Goal: Task Accomplishment & Management: Manage account settings

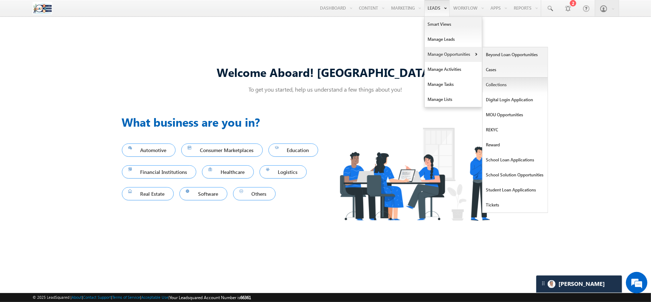
click at [488, 90] on link "Collections" at bounding box center [515, 84] width 65 height 15
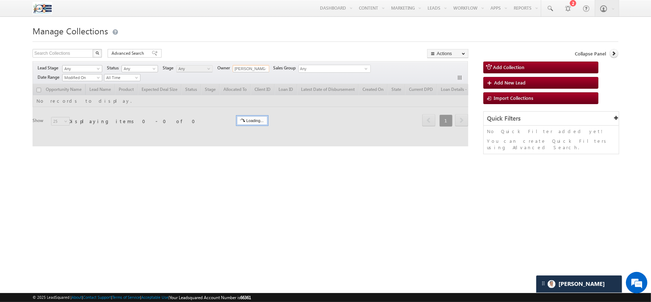
click at [244, 67] on input "[PERSON_NAME] CE" at bounding box center [251, 68] width 36 height 7
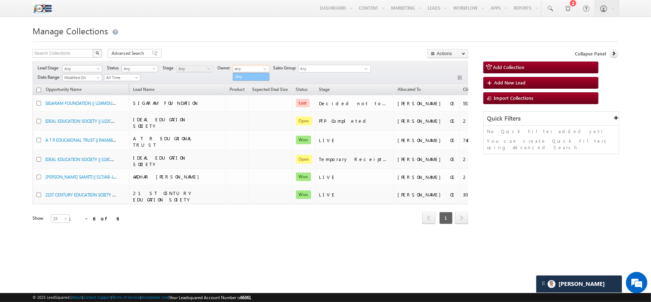
click at [245, 79] on link "Any" at bounding box center [251, 77] width 37 height 8
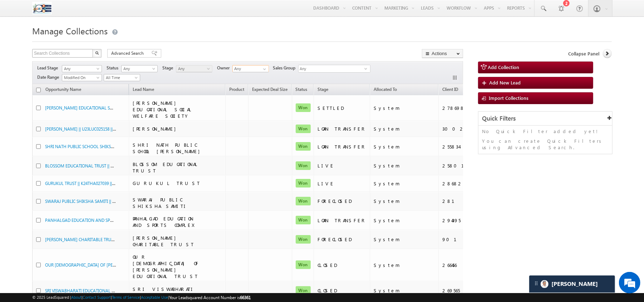
type input "Any"
click at [72, 56] on input "text" at bounding box center [62, 53] width 61 height 9
click at [97, 50] on button "button" at bounding box center [96, 53] width 9 height 9
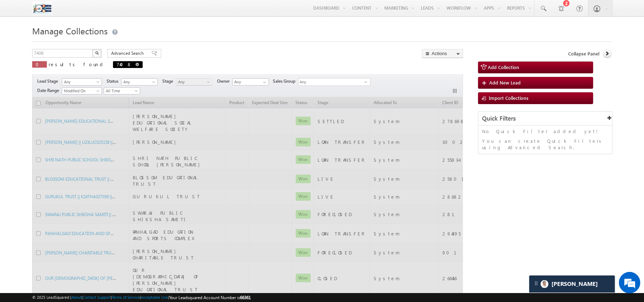
click at [136, 65] on span at bounding box center [138, 65] width 4 height 4
type input "Search Collections"
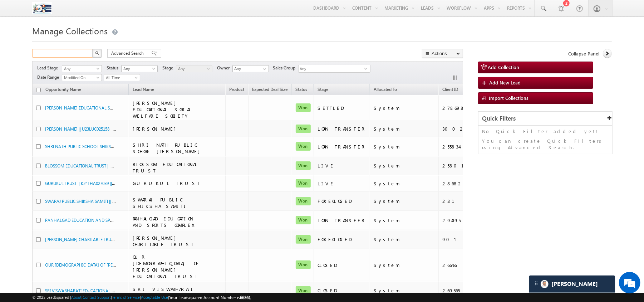
click at [78, 55] on input "text" at bounding box center [62, 53] width 61 height 9
type input "7408"
click at [99, 54] on img "button" at bounding box center [97, 53] width 4 height 4
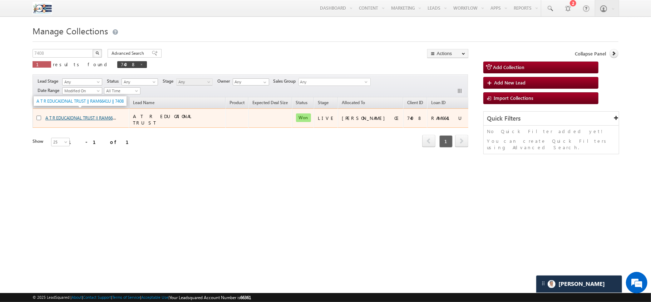
click at [79, 121] on link "A T R EDUCAIONAL TRUST || RAM6641U || 7408" at bounding box center [88, 117] width 87 height 6
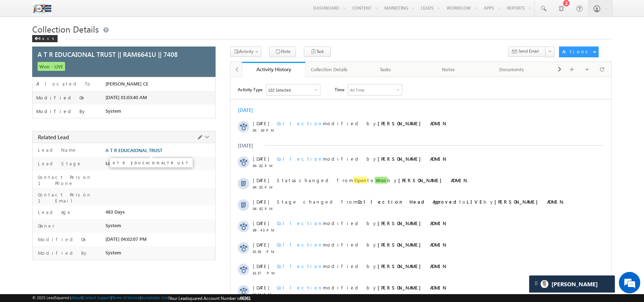
click at [151, 153] on span "A T R EDUCAIONAL TRUST" at bounding box center [133, 150] width 57 height 6
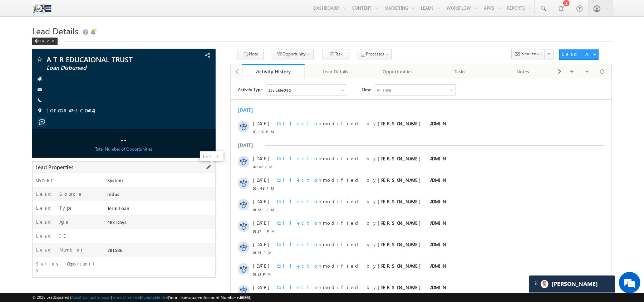
click at [208, 167] on span at bounding box center [209, 167] width 8 height 8
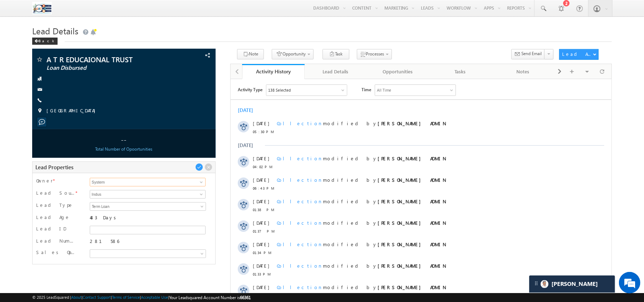
click at [137, 185] on input "System" at bounding box center [147, 182] width 115 height 9
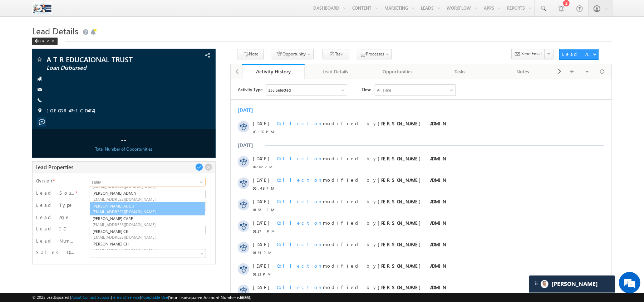
scroll to position [26, 0]
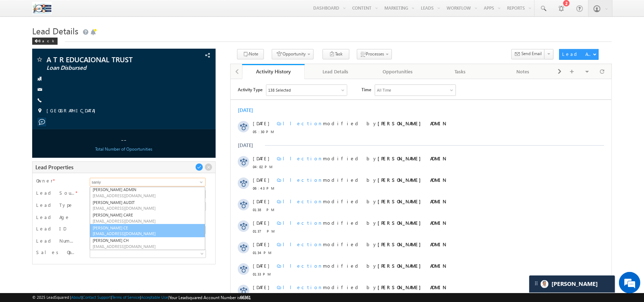
click at [123, 231] on link "Saniya Banu CE saniya.s+5@varthana.com" at bounding box center [147, 231] width 115 height 14
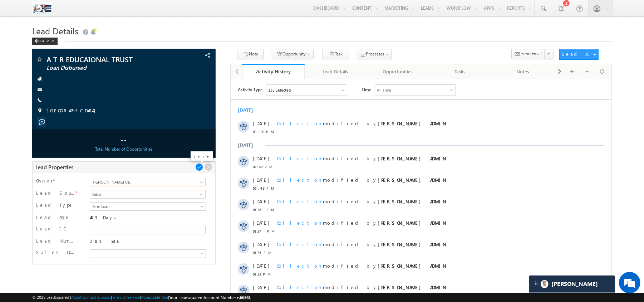
type input "[PERSON_NAME] CE"
click at [196, 166] on span at bounding box center [199, 167] width 8 height 8
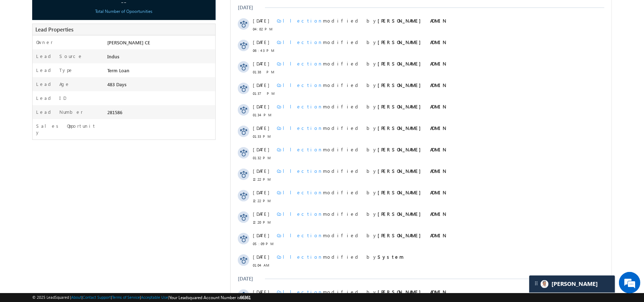
scroll to position [0, 0]
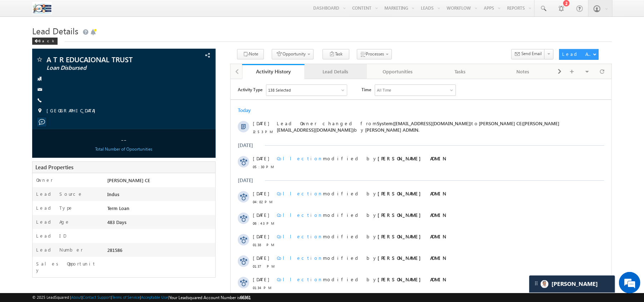
click at [335, 72] on div "Lead Details" at bounding box center [335, 71] width 50 height 9
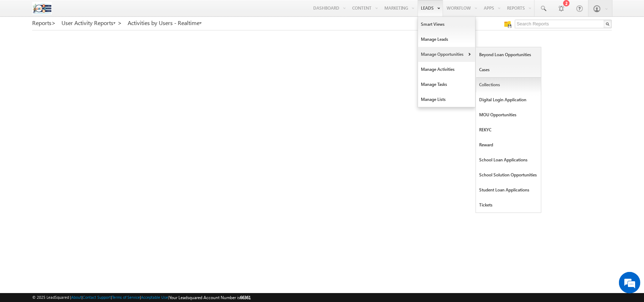
click at [487, 79] on link "Collections" at bounding box center [508, 84] width 65 height 15
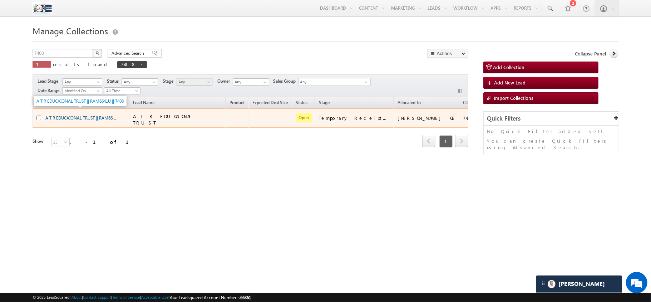
click at [112, 119] on link "A T R EDUCAIONAL TRUST || RAM6641U || 7408" at bounding box center [88, 117] width 87 height 6
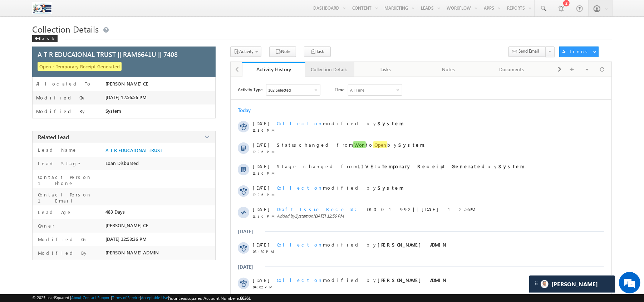
click at [335, 72] on div "Collection Details" at bounding box center [329, 69] width 37 height 9
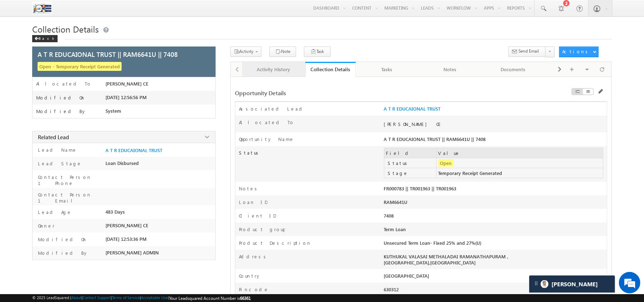
click at [272, 73] on div "Activity History" at bounding box center [273, 69] width 51 height 9
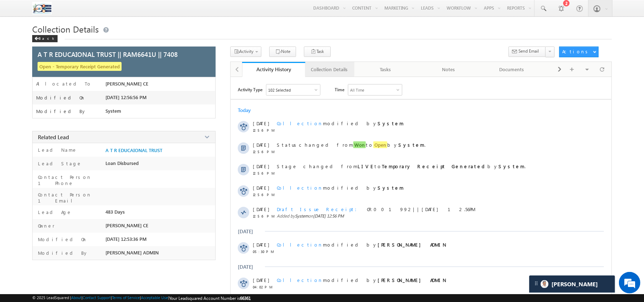
click at [336, 74] on div "Collection Details" at bounding box center [329, 69] width 37 height 9
